Goal: Task Accomplishment & Management: Manage account settings

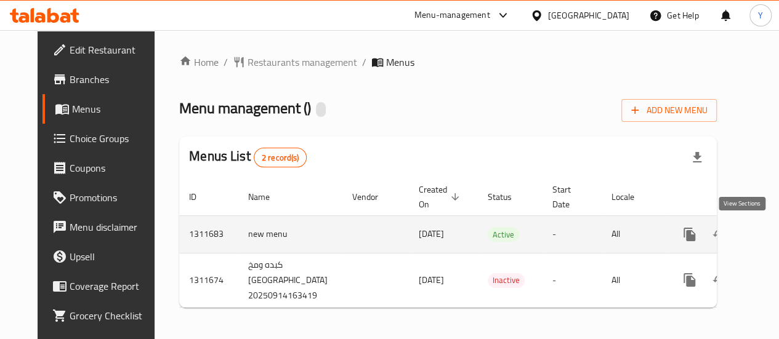
click at [771, 231] on icon "enhanced table" at bounding box center [778, 234] width 15 height 15
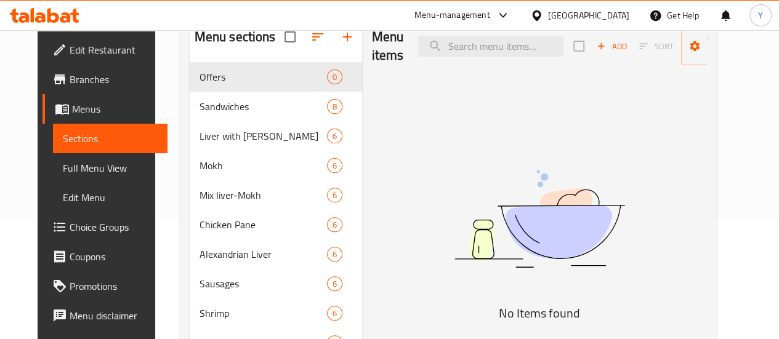
scroll to position [62, 0]
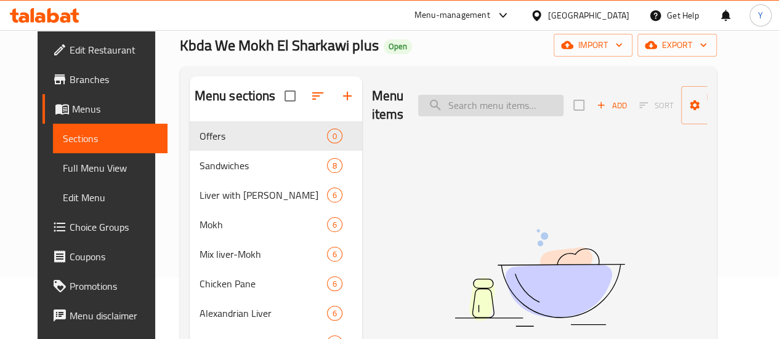
click at [419, 105] on input "search" at bounding box center [490, 106] width 145 height 22
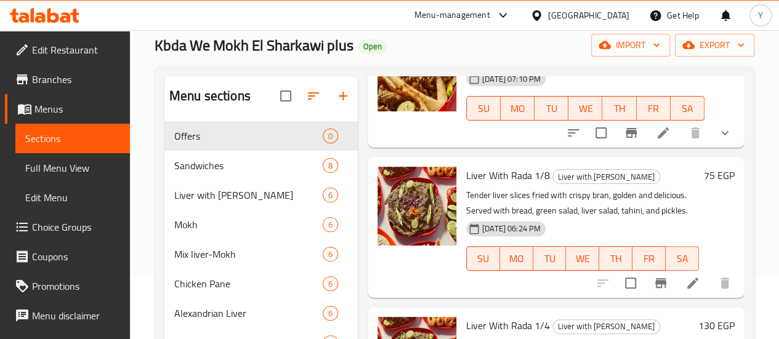
scroll to position [0, 0]
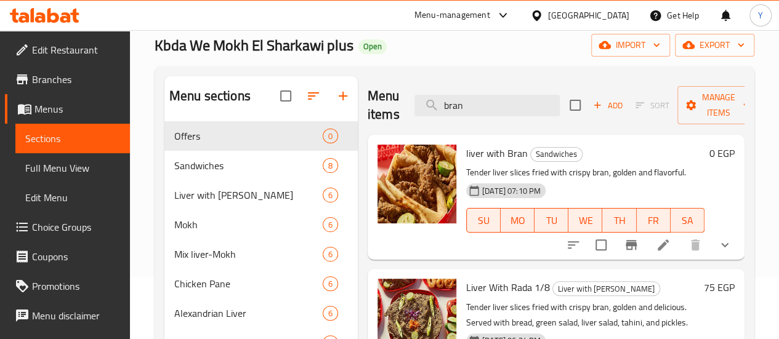
type input "bran"
click at [717, 244] on icon "show more" at bounding box center [724, 245] width 15 height 15
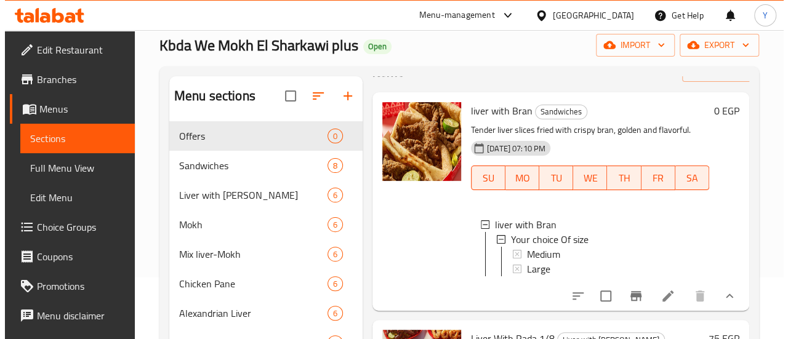
scroll to position [62, 0]
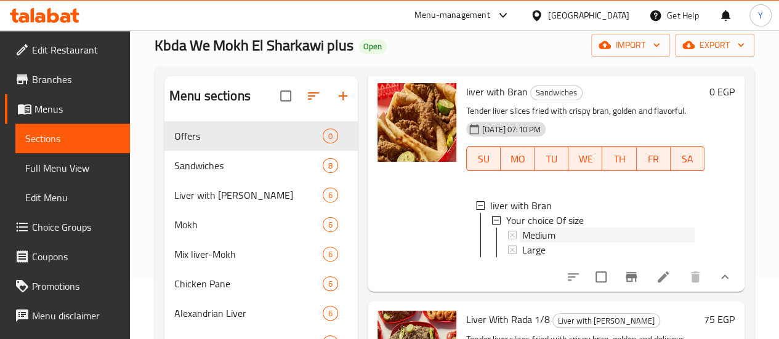
click at [522, 232] on span "Medium" at bounding box center [538, 235] width 33 height 15
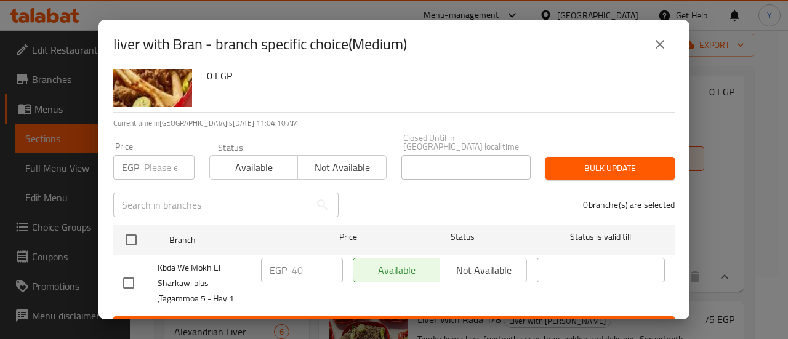
scroll to position [61, 0]
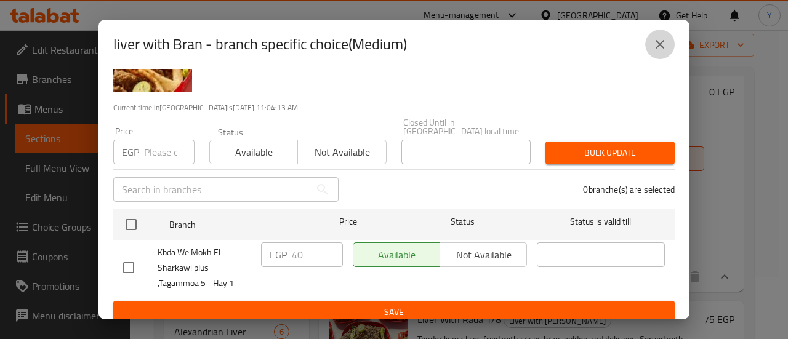
click at [662, 37] on icon "close" at bounding box center [660, 44] width 15 height 15
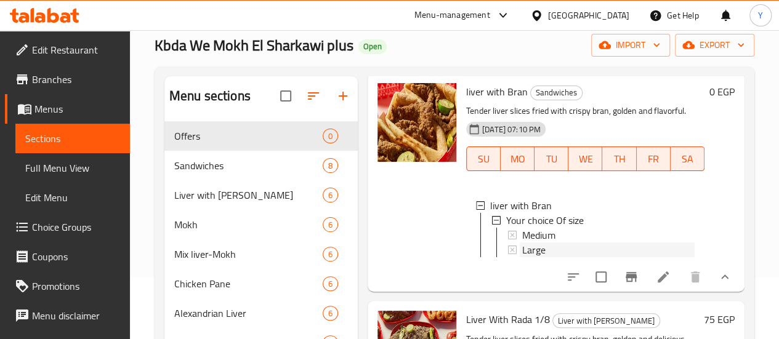
click at [522, 252] on div "Large" at bounding box center [608, 250] width 172 height 15
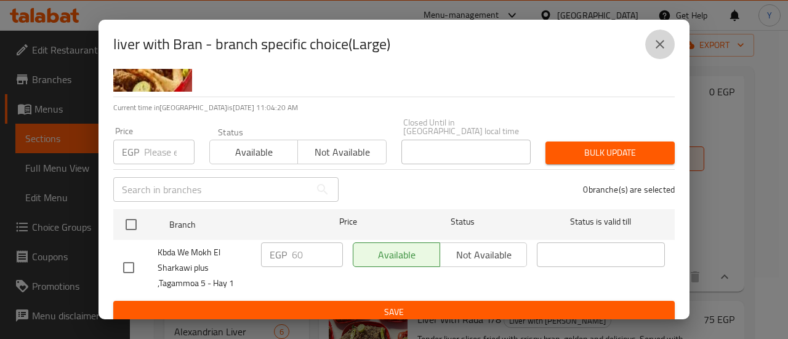
click at [648, 46] on button "close" at bounding box center [660, 45] width 30 height 30
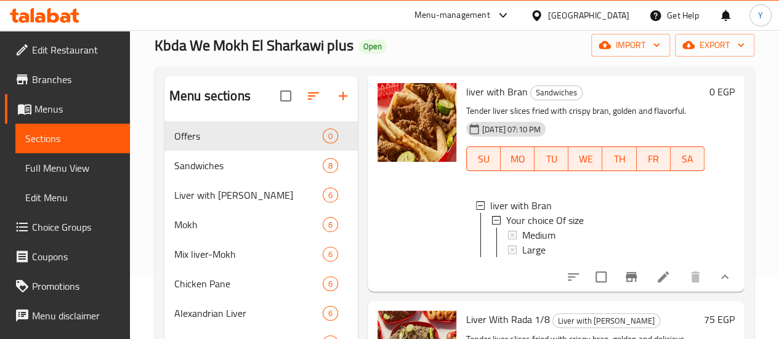
scroll to position [0, 0]
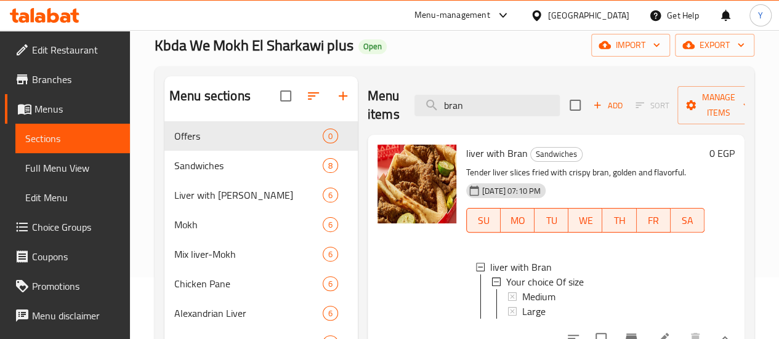
click at [466, 154] on span "liver with Bran" at bounding box center [497, 153] width 62 height 18
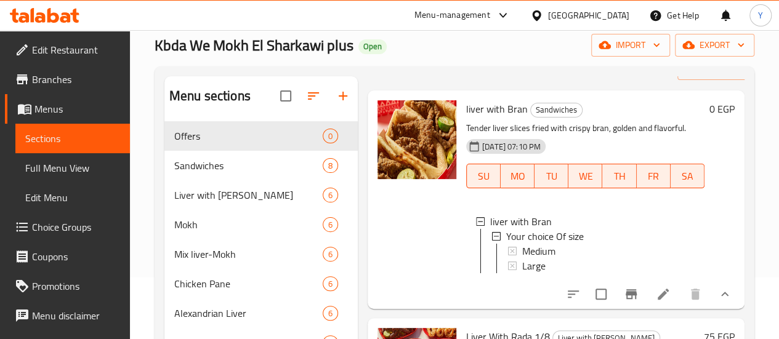
scroll to position [123, 0]
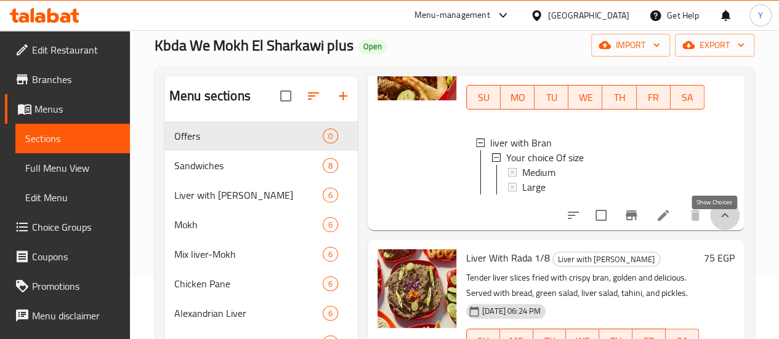
click at [717, 223] on icon "show more" at bounding box center [724, 215] width 15 height 15
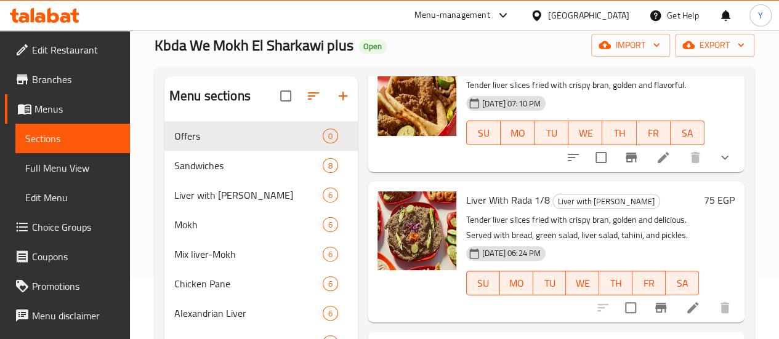
scroll to position [62, 0]
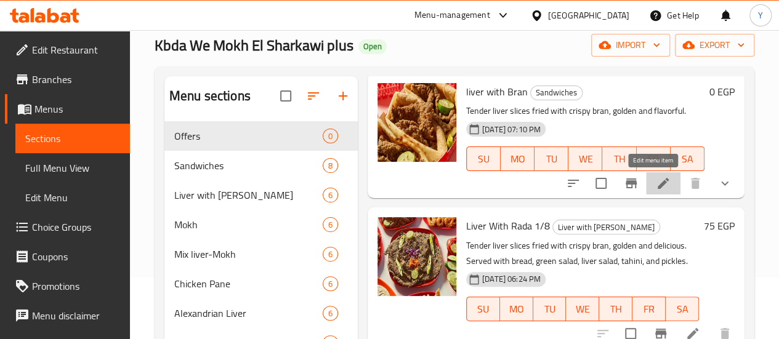
click at [656, 186] on icon at bounding box center [663, 183] width 15 height 15
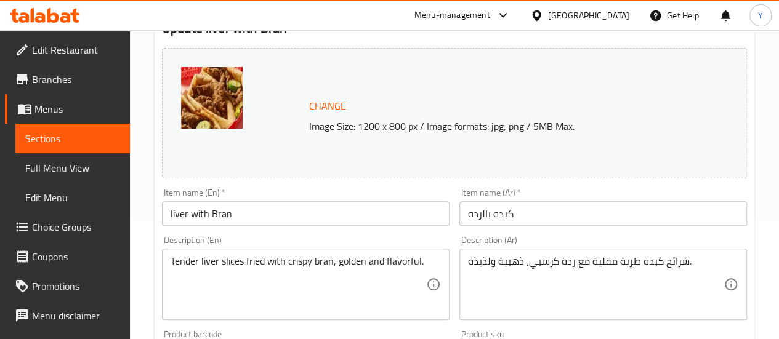
scroll to position [123, 0]
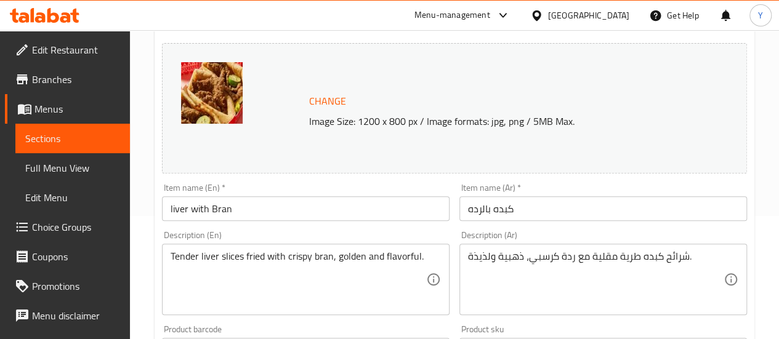
click at [223, 210] on input "liver with Bran" at bounding box center [306, 208] width 288 height 25
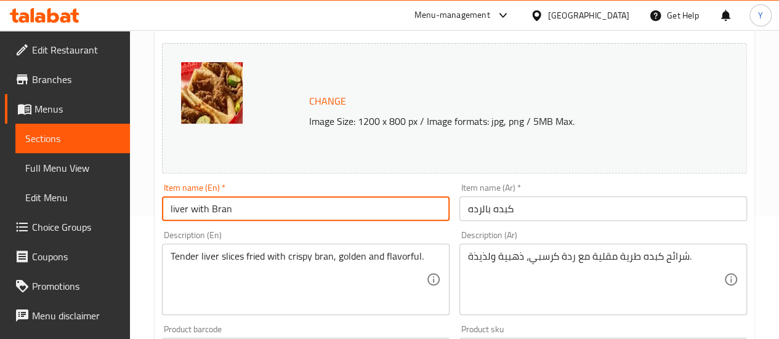
click at [223, 210] on input "liver with Bran" at bounding box center [306, 208] width 288 height 25
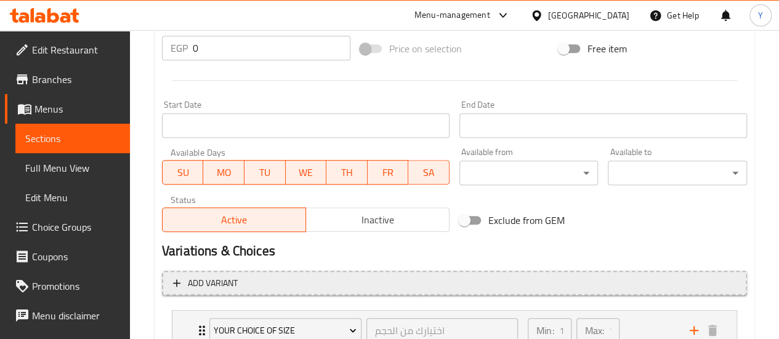
scroll to position [568, 0]
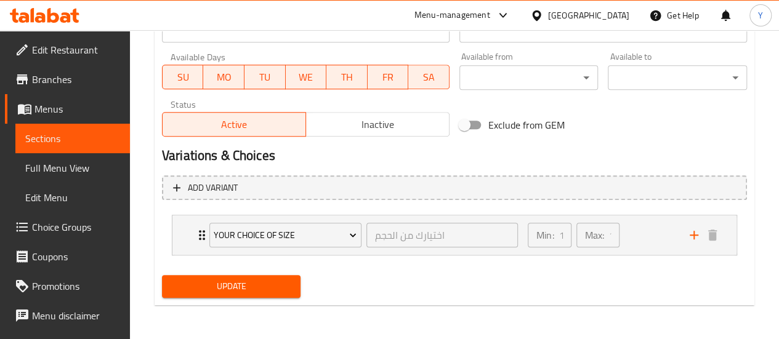
type input "liver with radda"
click at [251, 280] on span "Update" at bounding box center [231, 286] width 119 height 15
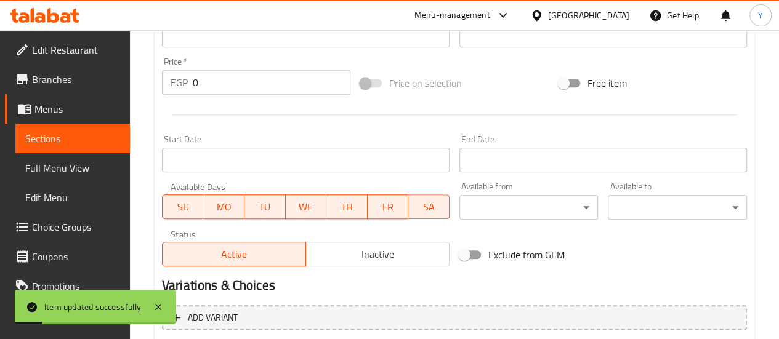
scroll to position [384, 0]
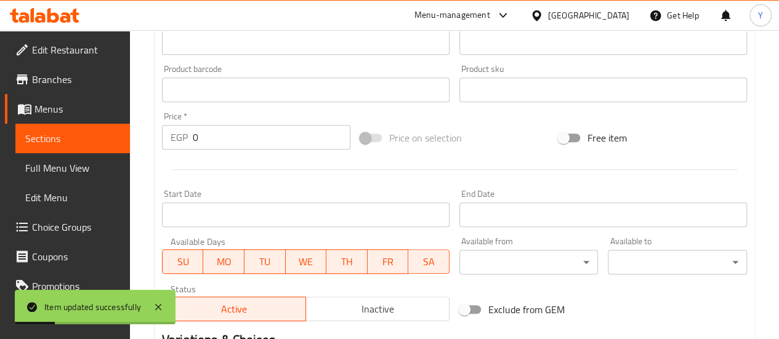
click at [92, 147] on link "Sections" at bounding box center [72, 139] width 115 height 30
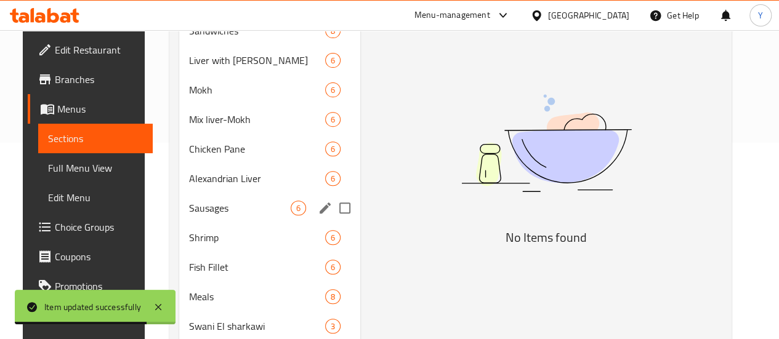
scroll to position [162, 0]
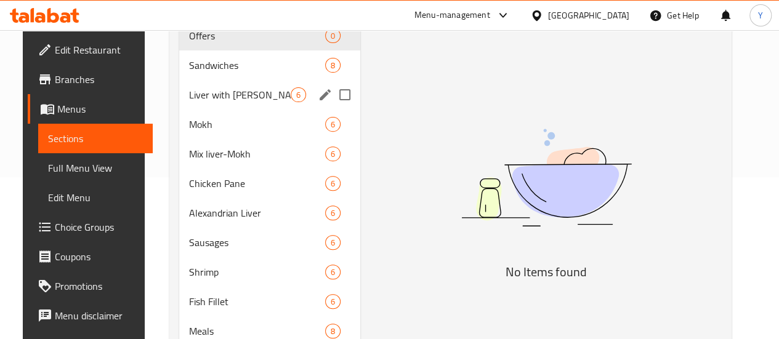
click at [225, 80] on div "Sandwiches 8" at bounding box center [269, 65] width 181 height 30
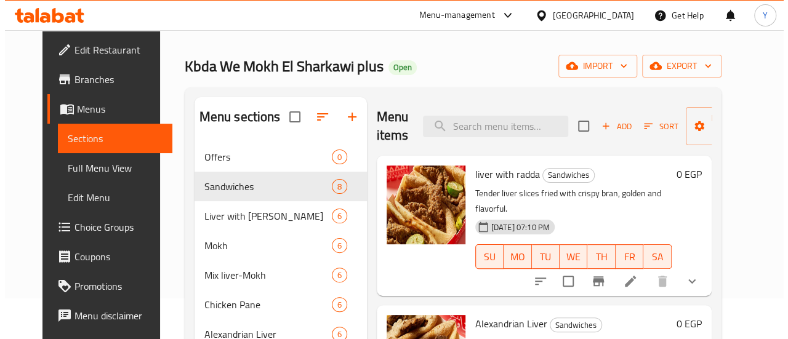
scroll to position [39, 0]
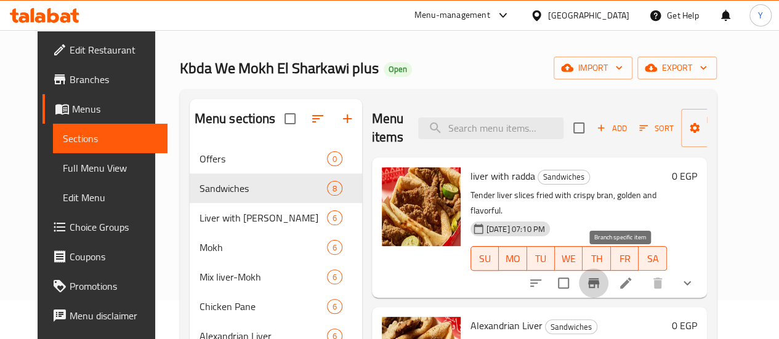
click at [599, 278] on icon "Branch-specific-item" at bounding box center [593, 283] width 11 height 10
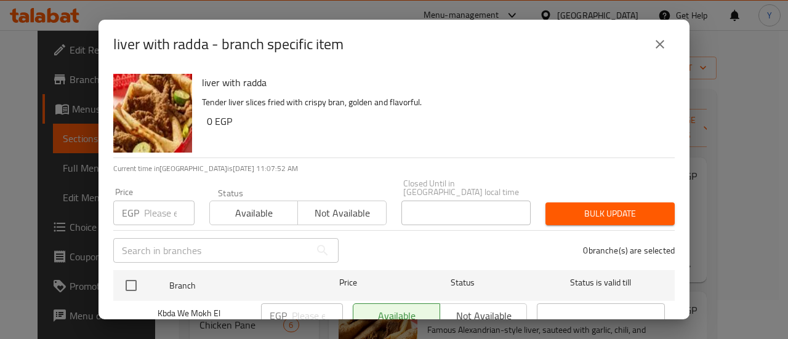
click at [186, 42] on h2 "liver with radda - branch specific item" at bounding box center [228, 44] width 230 height 20
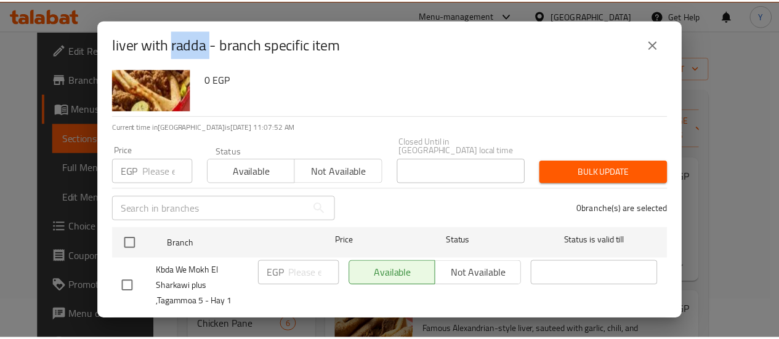
scroll to position [61, 0]
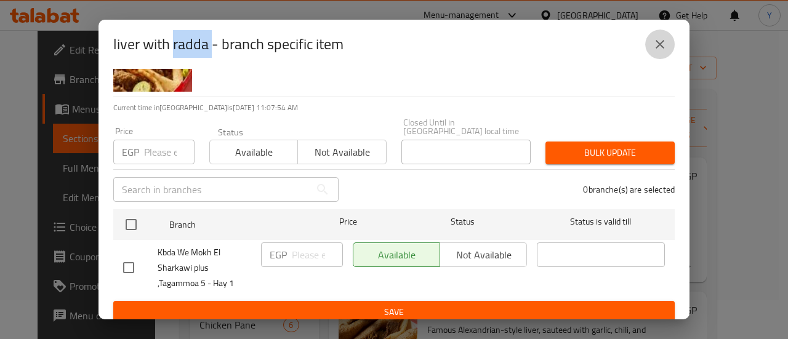
click at [653, 46] on icon "close" at bounding box center [660, 44] width 15 height 15
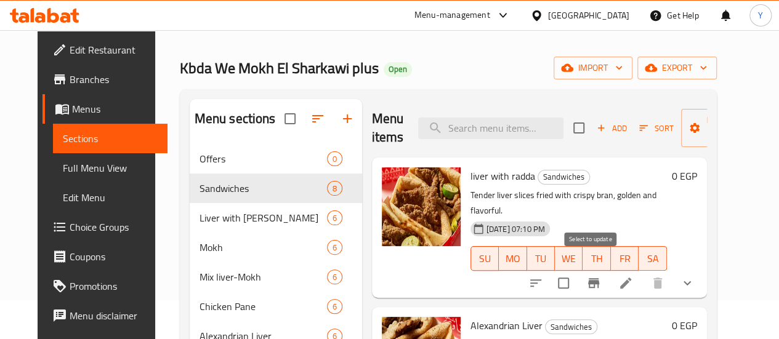
click at [576, 270] on input "checkbox" at bounding box center [563, 283] width 26 height 26
checkbox input "false"
click at [694, 276] on icon "show more" at bounding box center [687, 283] width 15 height 15
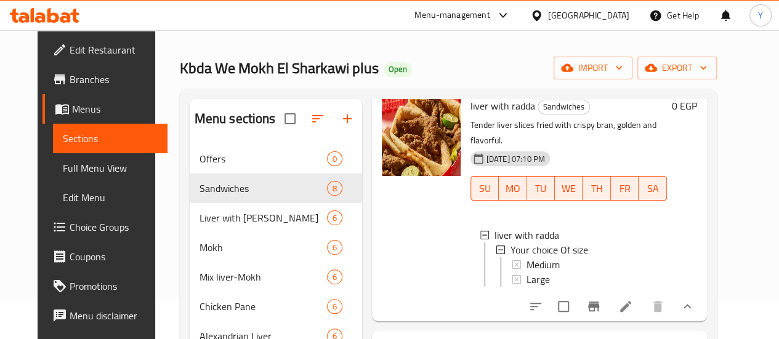
scroll to position [123, 0]
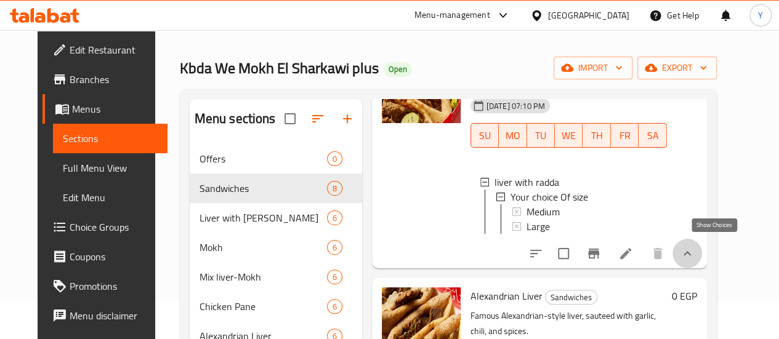
click at [694, 252] on icon "show more" at bounding box center [687, 253] width 15 height 15
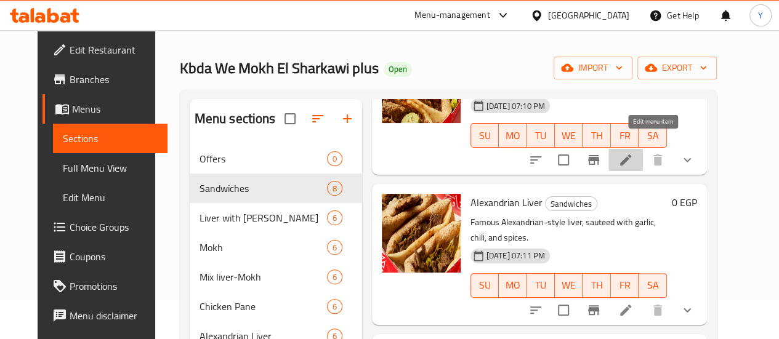
click at [633, 153] on icon at bounding box center [625, 160] width 15 height 15
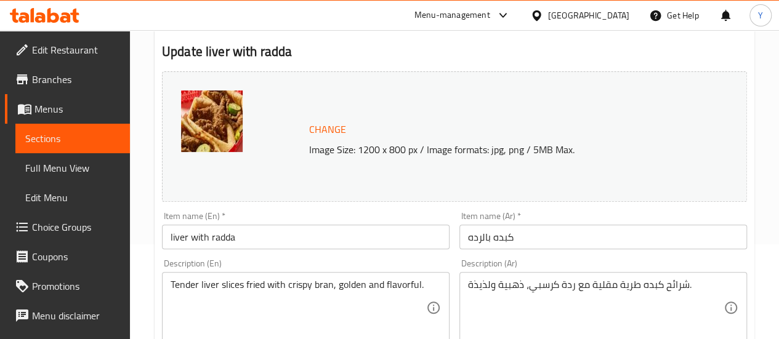
scroll to position [185, 0]
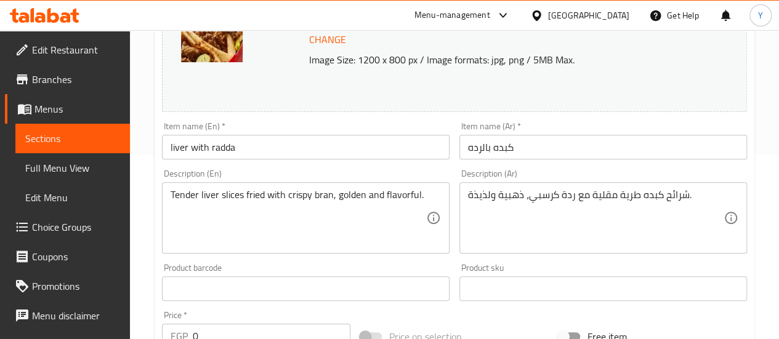
click at [73, 139] on span "Sections" at bounding box center [72, 138] width 95 height 15
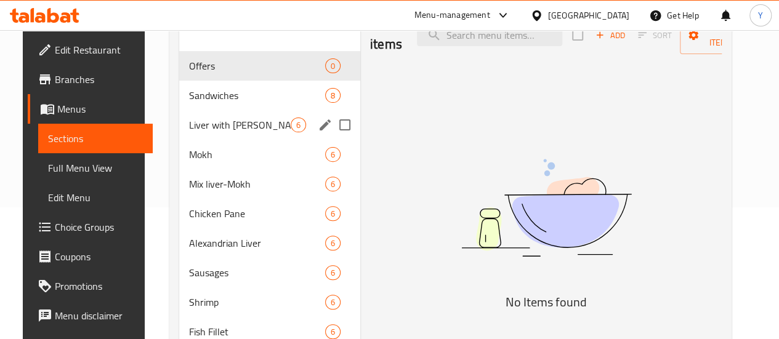
scroll to position [185, 0]
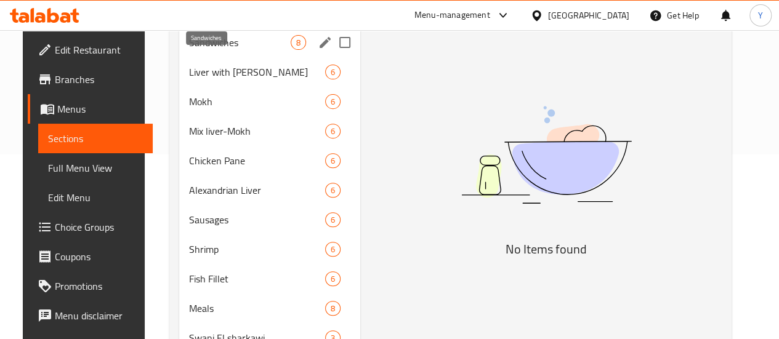
click at [215, 50] on span "Sandwiches" at bounding box center [240, 42] width 102 height 15
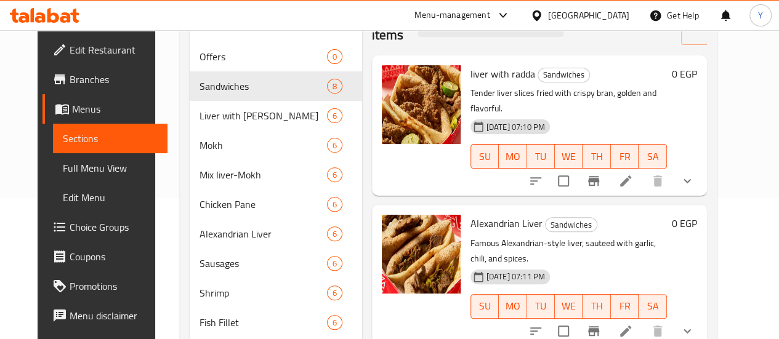
scroll to position [62, 0]
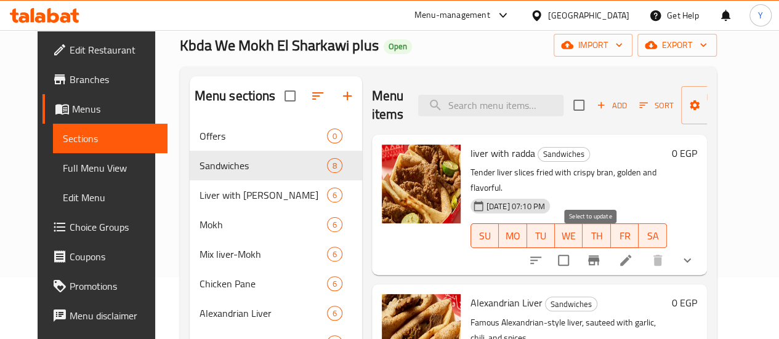
click at [576, 247] on input "checkbox" at bounding box center [563, 260] width 26 height 26
checkbox input "false"
click at [383, 189] on img at bounding box center [421, 184] width 79 height 79
click at [70, 80] on span "Branches" at bounding box center [114, 79] width 88 height 15
